Goal: Task Accomplishment & Management: Manage account settings

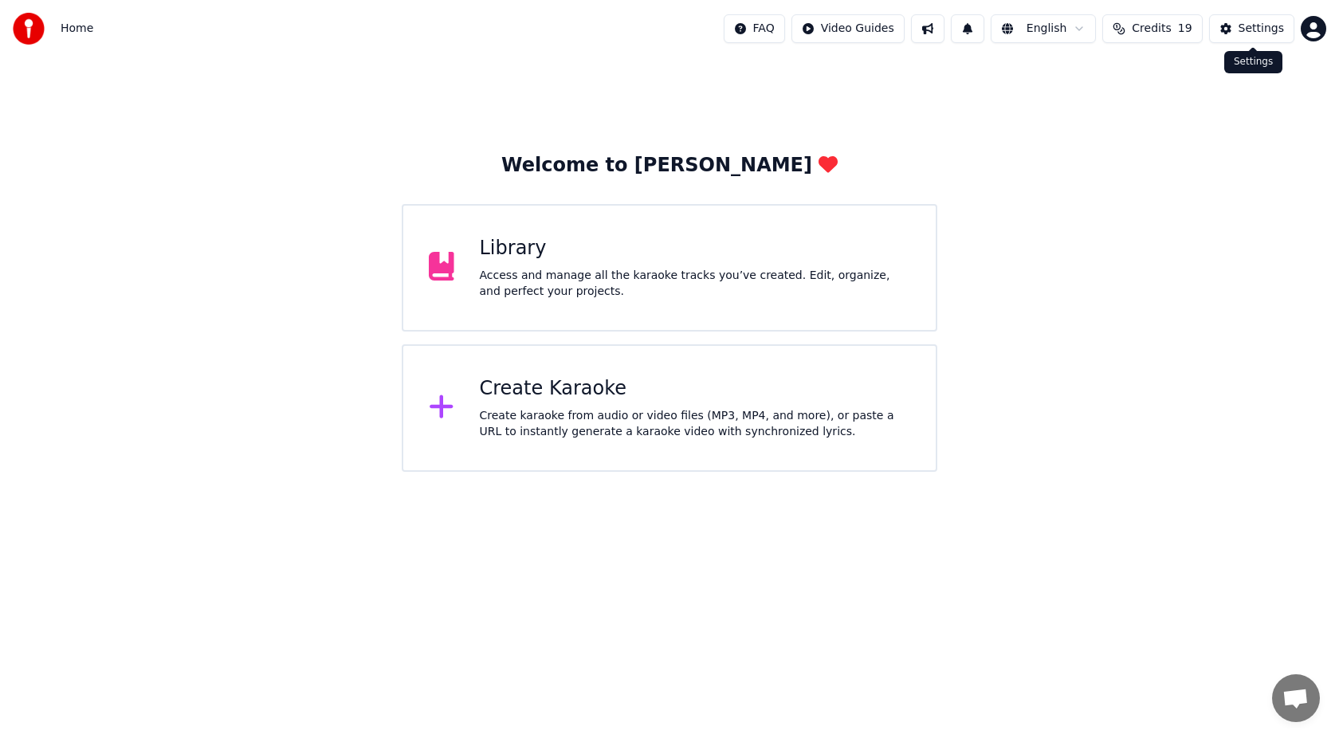
click at [1246, 33] on div "Settings" at bounding box center [1260, 29] width 45 height 16
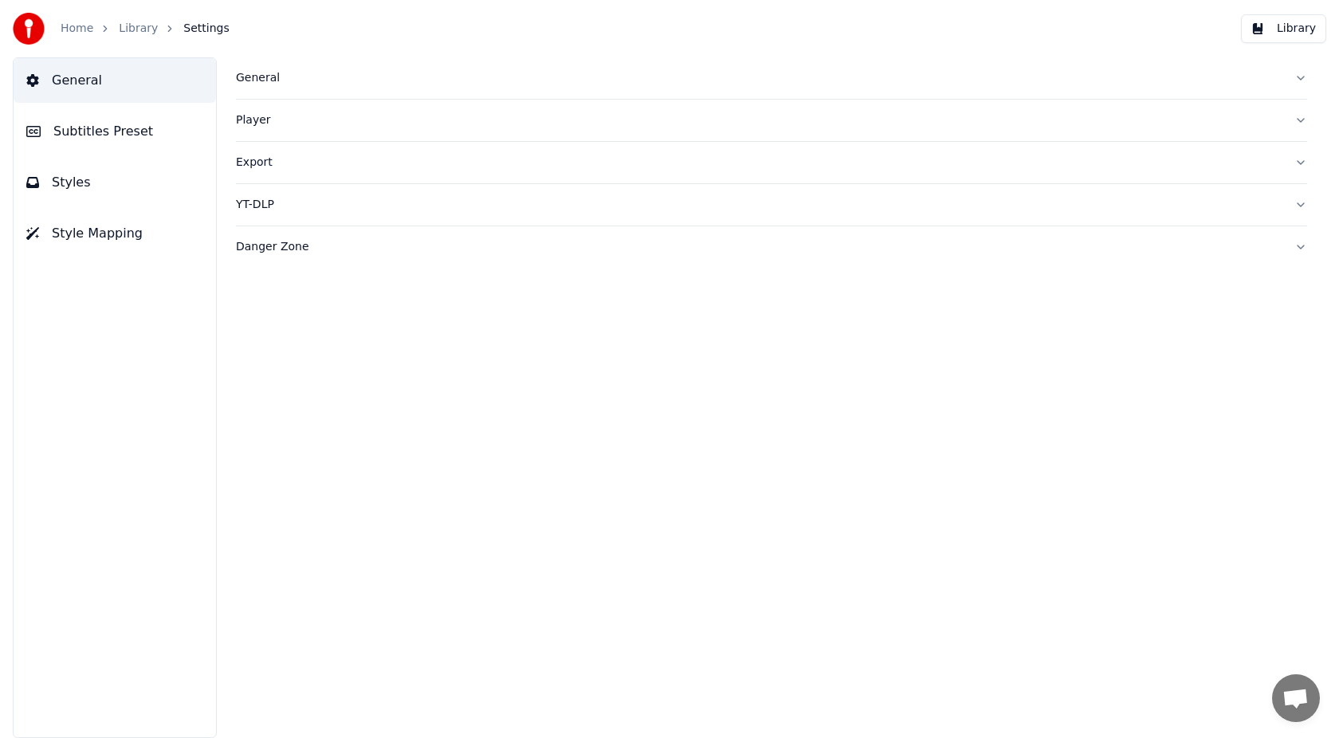
click at [70, 26] on link "Home" at bounding box center [77, 29] width 33 height 16
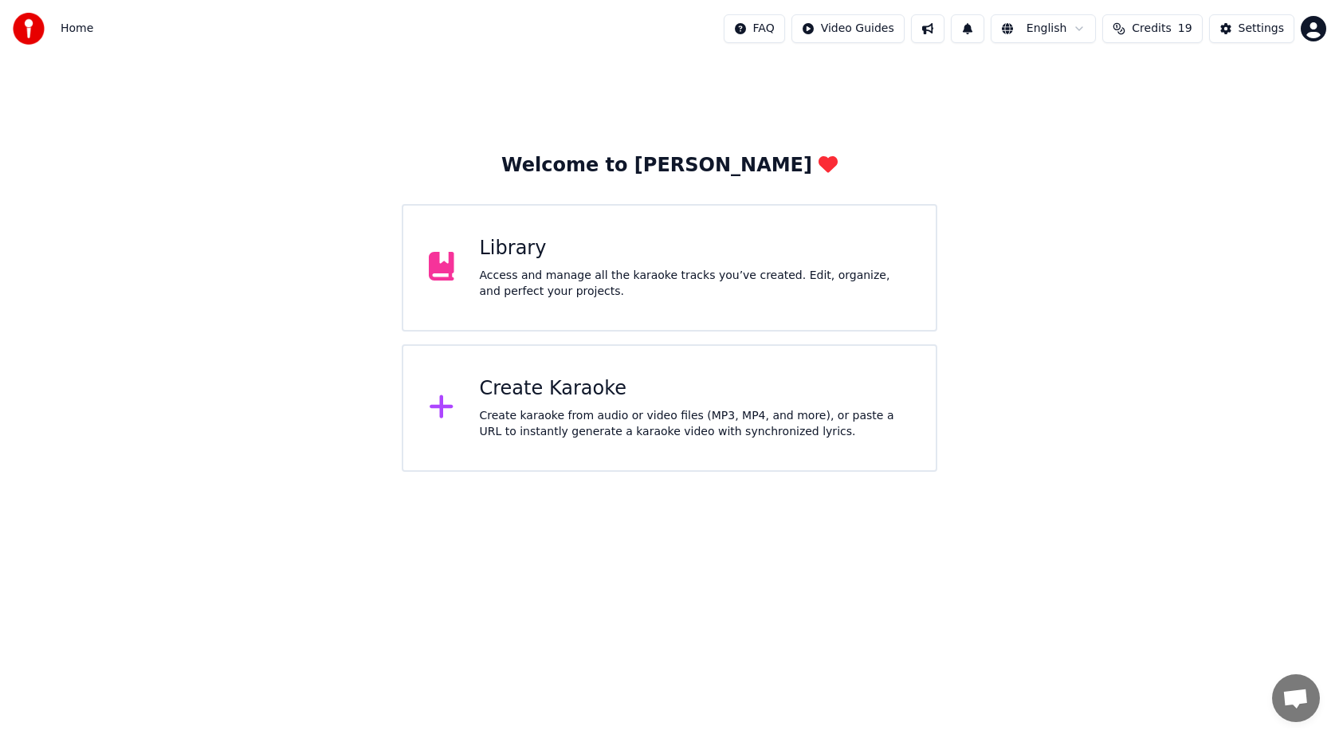
click at [1309, 32] on html "Home FAQ Video Guides English Credits 19 Settings Welcome to Youka Library Acce…" at bounding box center [669, 236] width 1339 height 472
click at [1267, 90] on div "Billing" at bounding box center [1242, 102] width 183 height 25
click at [1150, 28] on span "Credits" at bounding box center [1150, 29] width 39 height 16
click at [1161, 143] on button "Refresh" at bounding box center [1156, 147] width 82 height 29
click at [1272, 34] on div "Settings" at bounding box center [1260, 29] width 45 height 16
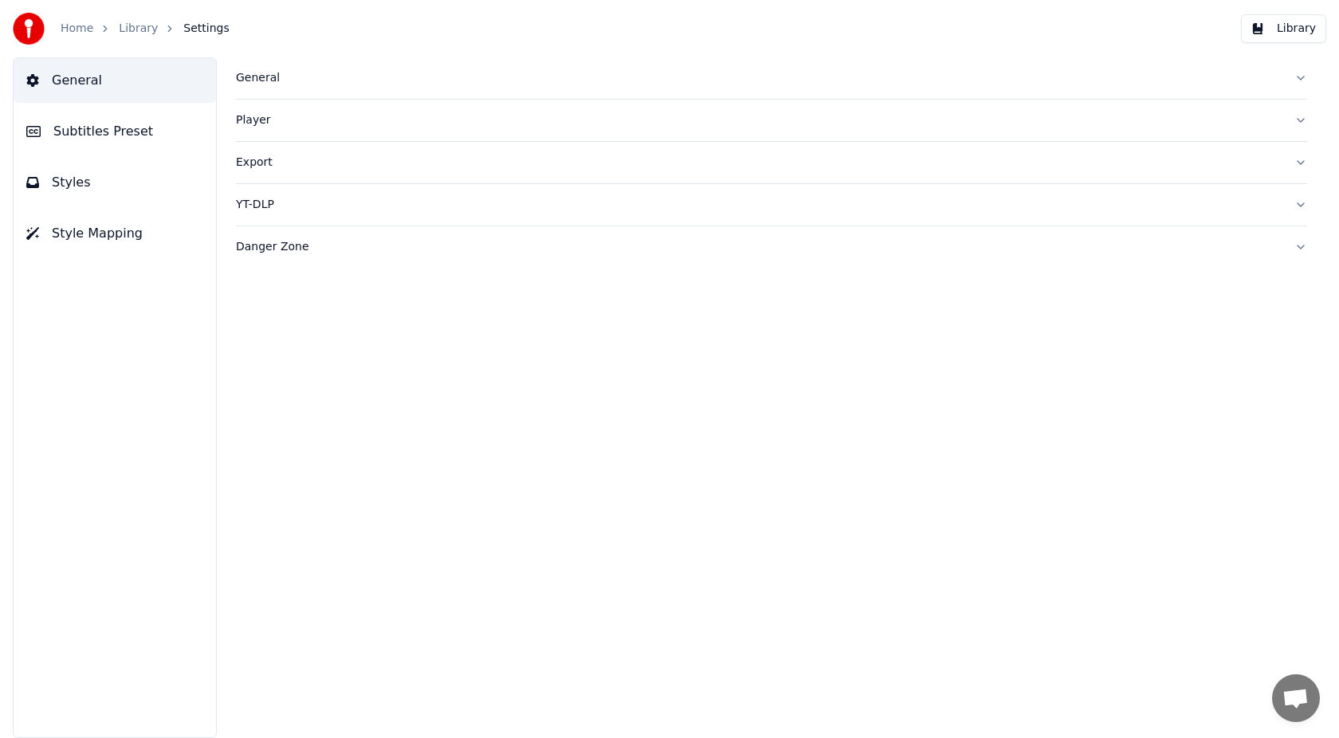
click at [200, 29] on span "Settings" at bounding box center [205, 29] width 45 height 16
click at [71, 31] on link "Home" at bounding box center [77, 29] width 33 height 16
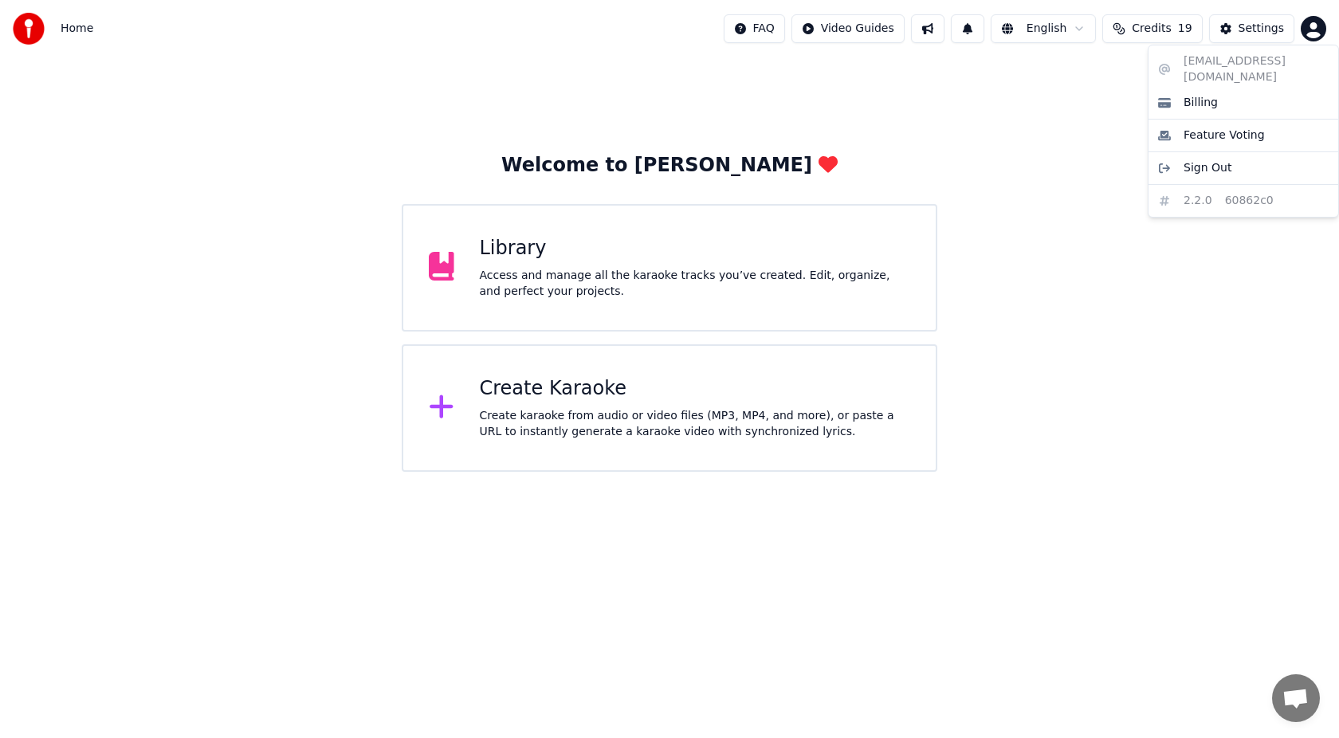
click at [1314, 36] on html "Home FAQ Video Guides English Credits 19 Settings Welcome to Youka Library Acce…" at bounding box center [669, 236] width 1339 height 472
click at [1280, 90] on div "Billing" at bounding box center [1242, 102] width 183 height 25
